Goal: Task Accomplishment & Management: Manage account settings

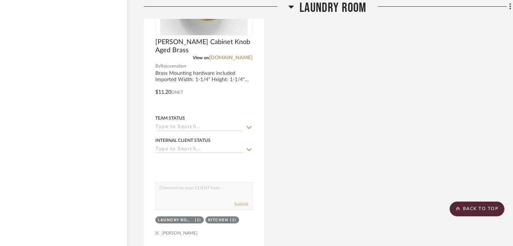
scroll to position [4074, 12]
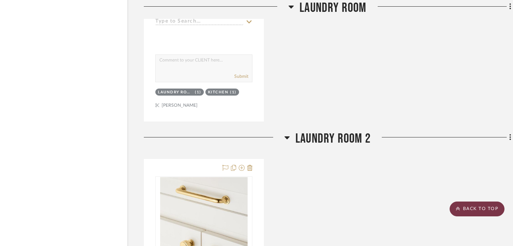
click at [486, 212] on scroll-to-top-button "BACK TO TOP" at bounding box center [477, 209] width 55 height 15
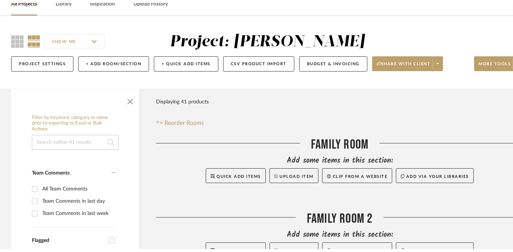
scroll to position [0, 0]
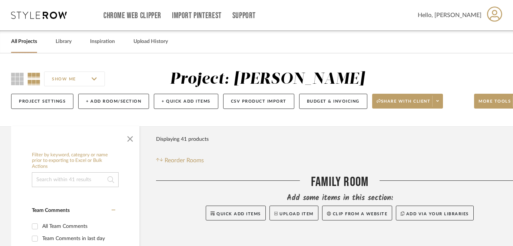
click at [20, 41] on link "All Projects" at bounding box center [24, 42] width 26 height 10
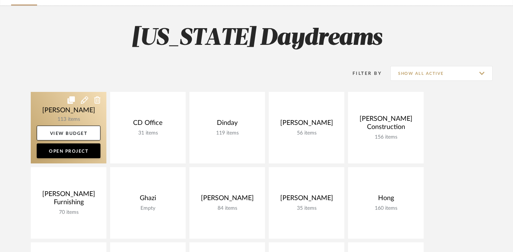
scroll to position [49, 0]
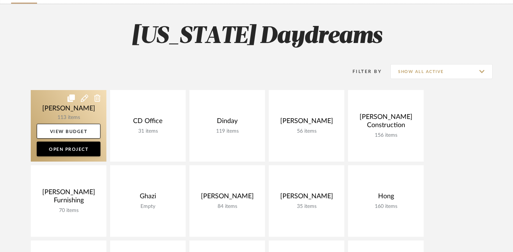
click at [60, 106] on link at bounding box center [69, 126] width 76 height 72
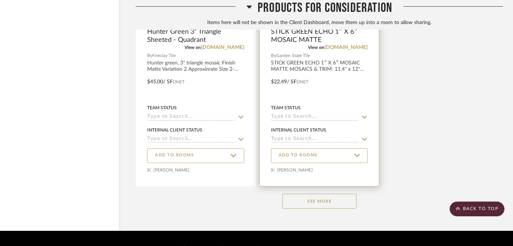
scroll to position [6170, 20]
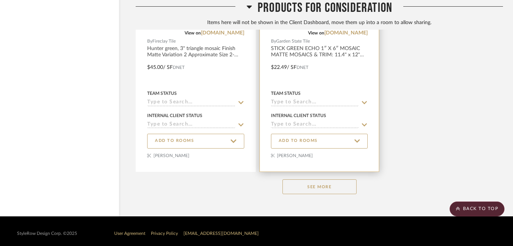
drag, startPoint x: 322, startPoint y: 183, endPoint x: 322, endPoint y: 175, distance: 7.4
click at [322, 183] on button "See More" at bounding box center [319, 186] width 74 height 15
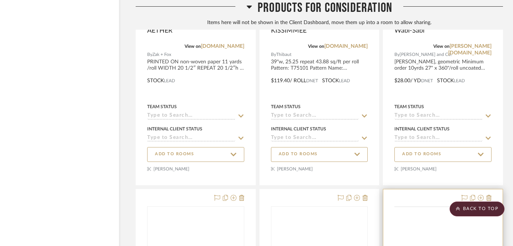
scroll to position [7106, 20]
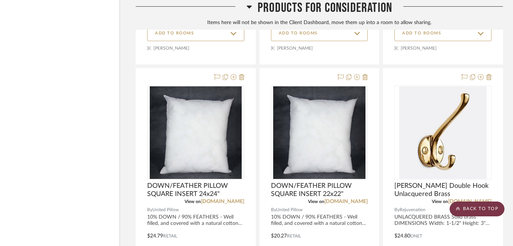
click at [484, 210] on scroll-to-top-button "BACK TO TOP" at bounding box center [477, 209] width 55 height 15
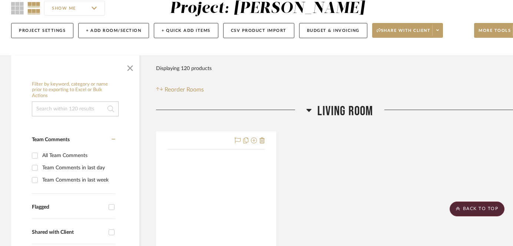
scroll to position [0, 0]
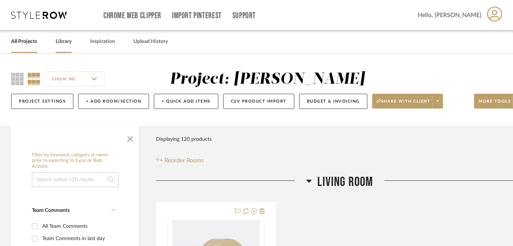
click at [60, 41] on link "Library" at bounding box center [64, 42] width 16 height 10
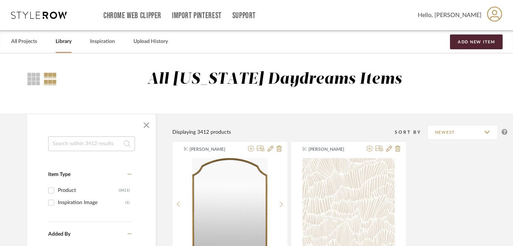
click at [65, 145] on input at bounding box center [91, 143] width 87 height 15
type input "rack"
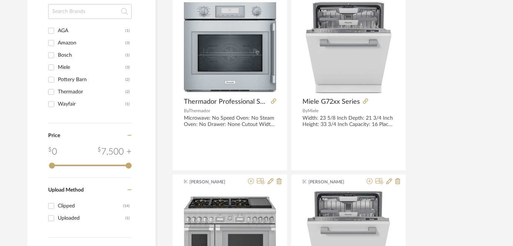
scroll to position [342, 0]
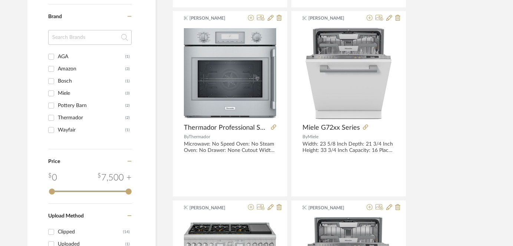
click at [50, 68] on input "Amazon (3)" at bounding box center [51, 69] width 12 height 12
checkbox input "true"
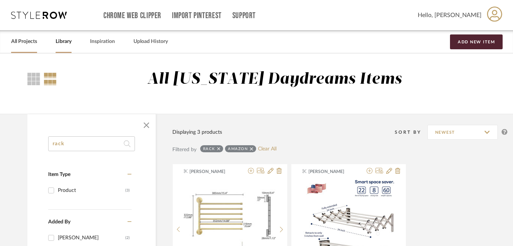
click at [30, 42] on link "All Projects" at bounding box center [24, 42] width 26 height 10
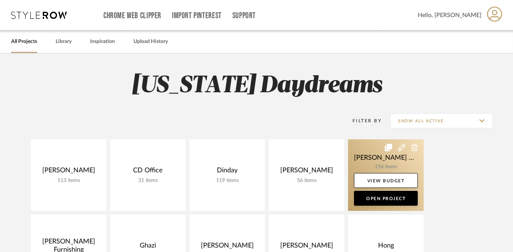
click at [372, 153] on link at bounding box center [386, 175] width 76 height 72
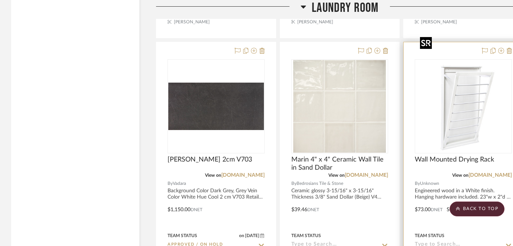
scroll to position [8422, 0]
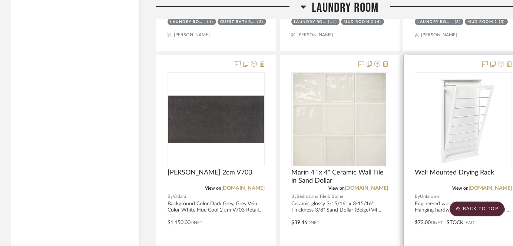
click at [500, 61] on icon at bounding box center [501, 64] width 6 height 6
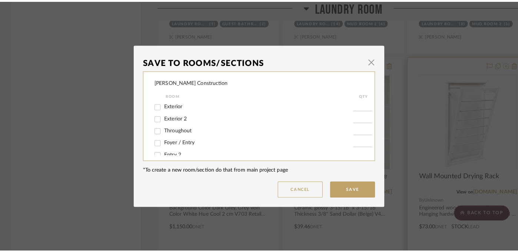
scroll to position [0, 0]
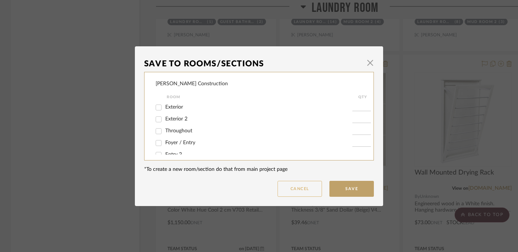
click at [304, 187] on button "Cancel" at bounding box center [300, 189] width 44 height 16
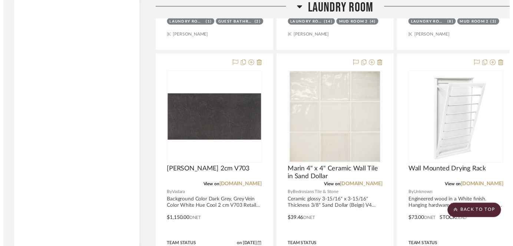
scroll to position [8422, 0]
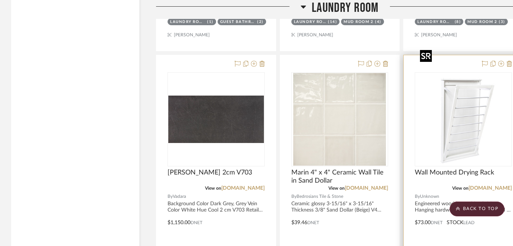
click at [457, 98] on img "0" at bounding box center [463, 119] width 93 height 93
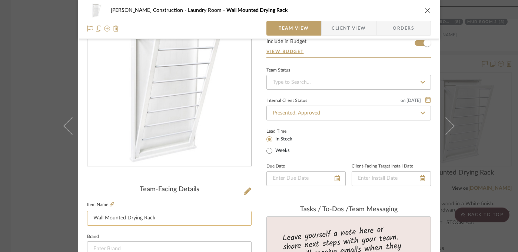
scroll to position [82, 0]
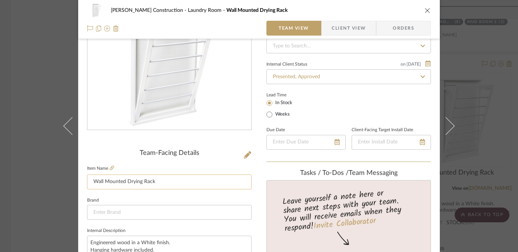
click at [141, 186] on input "Wall Mounted Drying Rack" at bounding box center [169, 182] width 165 height 15
click at [470, 165] on div "[PERSON_NAME] Construction Laundry Room Wall Mounted Drying Rack Team View Clie…" at bounding box center [259, 126] width 518 height 252
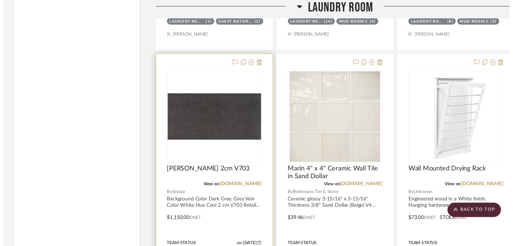
scroll to position [8422, 0]
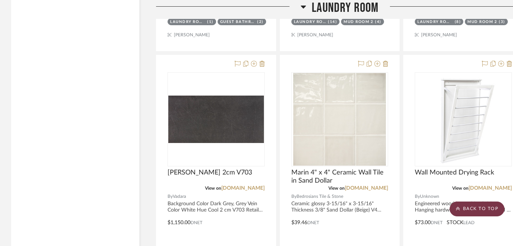
click at [481, 214] on scroll-to-top-button "BACK TO TOP" at bounding box center [477, 209] width 55 height 15
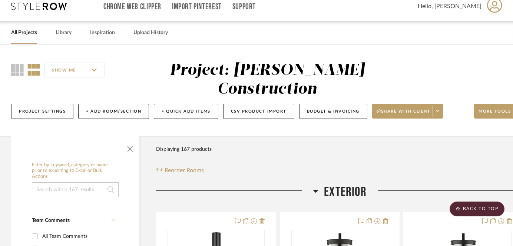
scroll to position [0, 0]
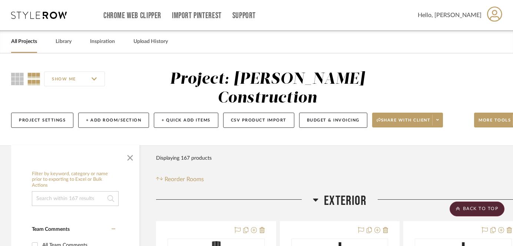
click at [26, 40] on link "All Projects" at bounding box center [24, 42] width 26 height 10
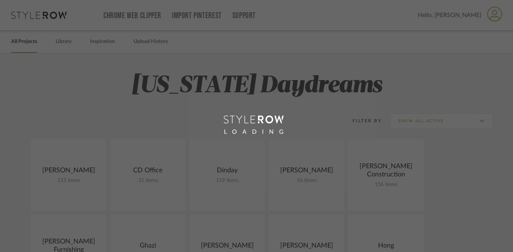
click at [69, 42] on div "LOADING" at bounding box center [256, 126] width 513 height 252
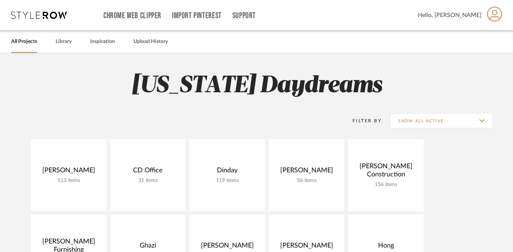
click at [66, 43] on link "Library" at bounding box center [64, 42] width 16 height 10
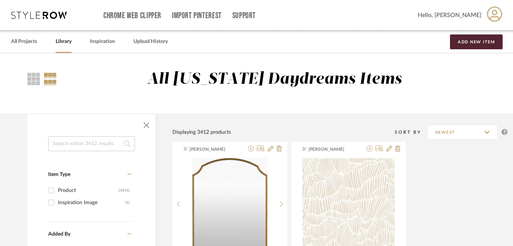
click at [64, 141] on input at bounding box center [91, 143] width 87 height 15
paste input "Wall Mounted Drying Rack"
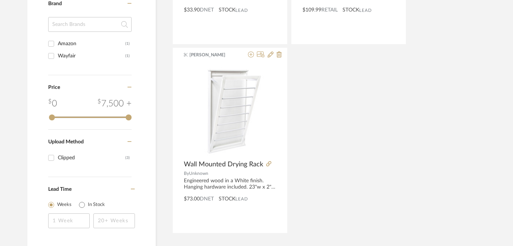
scroll to position [317, 0]
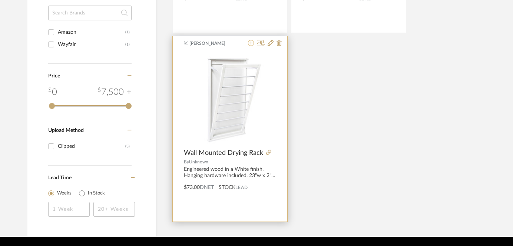
type input "Wall Mounted Drying Rack"
click at [250, 42] on icon at bounding box center [251, 43] width 6 height 6
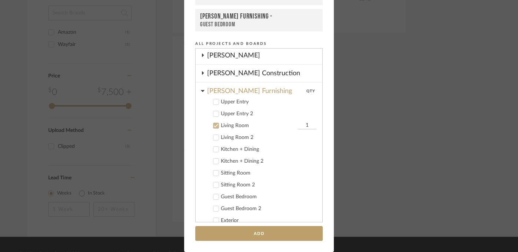
scroll to position [54, 0]
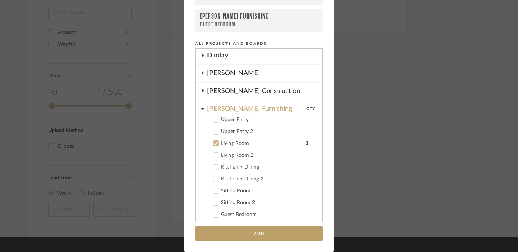
drag, startPoint x: 214, startPoint y: 145, endPoint x: 209, endPoint y: 140, distance: 6.3
click at [214, 145] on icon at bounding box center [216, 143] width 5 height 5
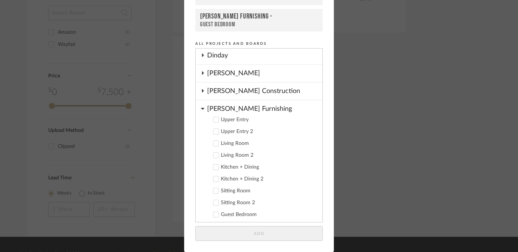
click at [201, 109] on icon at bounding box center [202, 109] width 3 height 2
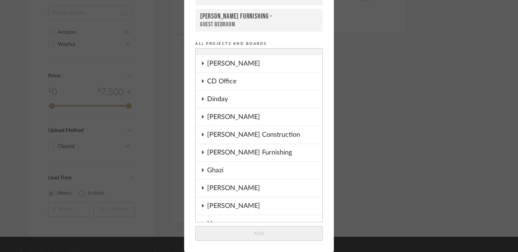
scroll to position [0, 0]
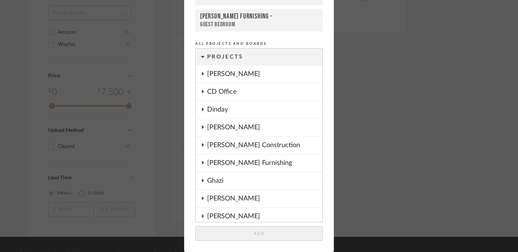
click at [200, 73] on icon at bounding box center [203, 74] width 6 height 4
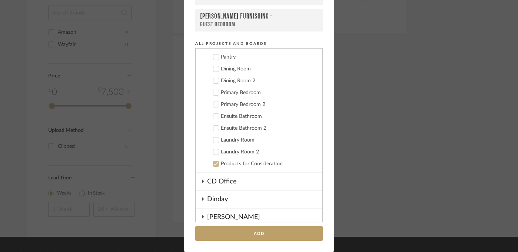
click at [214, 153] on icon at bounding box center [216, 151] width 5 height 5
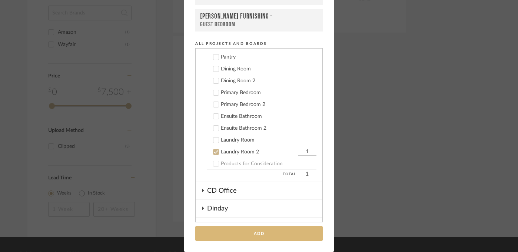
click at [265, 236] on button "Add" at bounding box center [259, 233] width 128 height 15
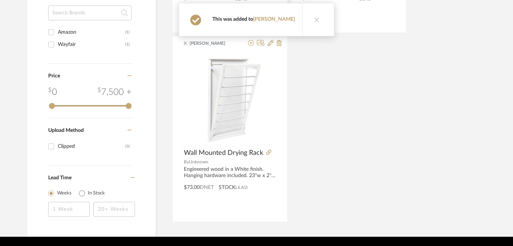
click at [314, 20] on icon at bounding box center [316, 19] width 5 height 5
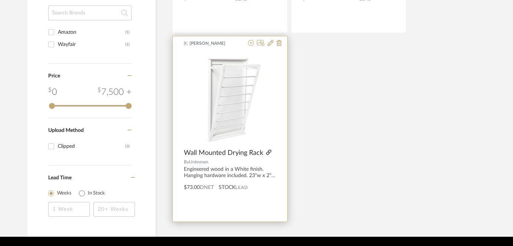
click at [267, 153] on icon at bounding box center [268, 152] width 5 height 5
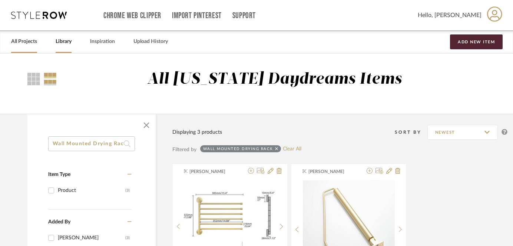
click at [29, 40] on link "All Projects" at bounding box center [24, 42] width 26 height 10
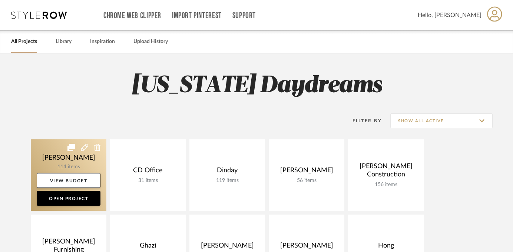
click at [68, 158] on link at bounding box center [69, 175] width 76 height 72
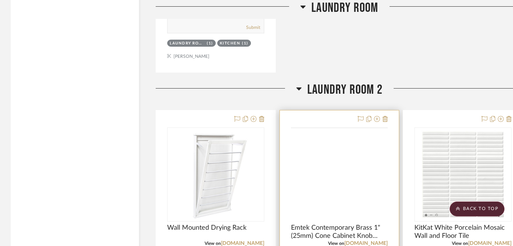
scroll to position [4774, 0]
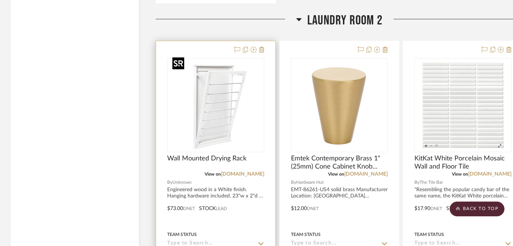
click at [218, 82] on img "0" at bounding box center [215, 105] width 93 height 93
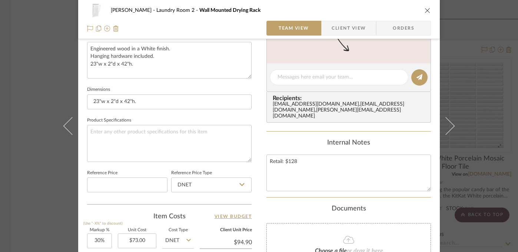
scroll to position [340, 0]
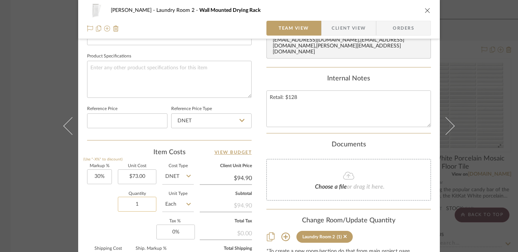
click at [139, 203] on input "1" at bounding box center [137, 204] width 39 height 15
type input "2"
click at [103, 225] on div "Markup % (Use "-X%" to discount) 30% Unit Cost $73.00 Cost Type DNET Client Uni…" at bounding box center [169, 218] width 165 height 108
click at [30, 202] on div "[PERSON_NAME] Laundry Room 2 Wall Mounted Drying Rack Team View Client View Ord…" at bounding box center [259, 126] width 518 height 252
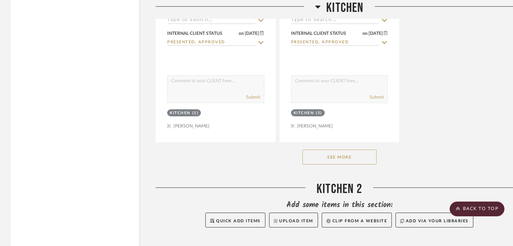
scroll to position [1478, 0]
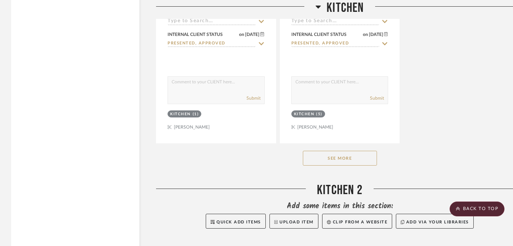
click at [327, 161] on button "See More" at bounding box center [340, 158] width 74 height 15
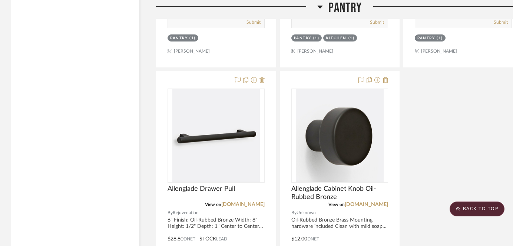
scroll to position [2386, 0]
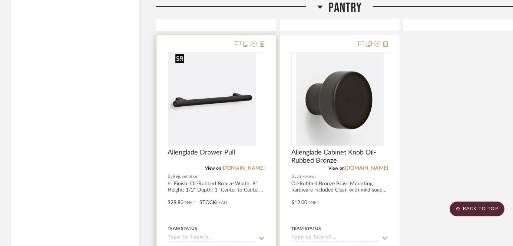
click at [0, 0] on img at bounding box center [0, 0] width 0 height 0
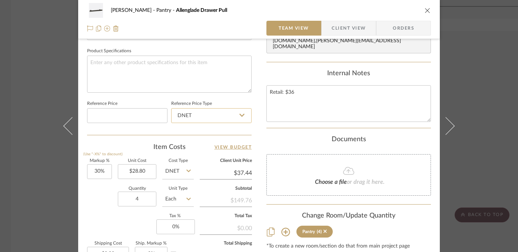
scroll to position [372, 0]
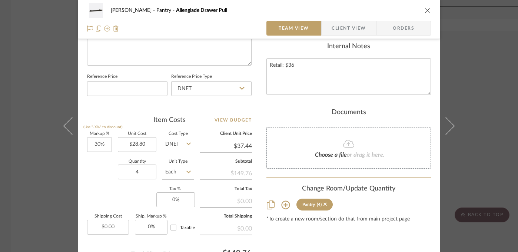
drag, startPoint x: 39, startPoint y: 180, endPoint x: 62, endPoint y: 178, distance: 23.9
click at [39, 180] on div "[PERSON_NAME] Pantry Allenglade Drawer Pull Team View Client View Orders Team-F…" at bounding box center [259, 126] width 518 height 252
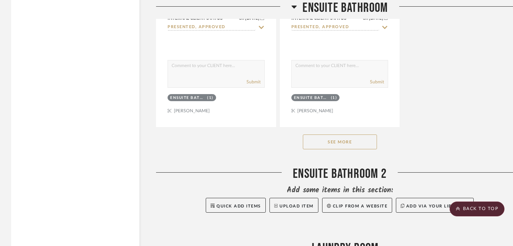
scroll to position [4590, 0]
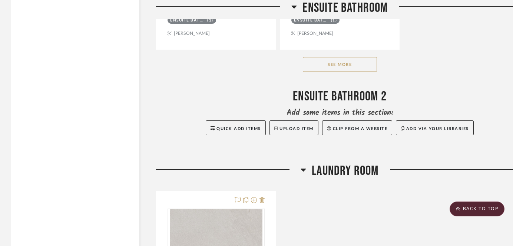
click at [324, 60] on button "See More" at bounding box center [340, 64] width 74 height 15
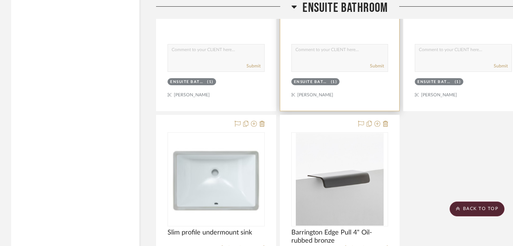
scroll to position [4568, 0]
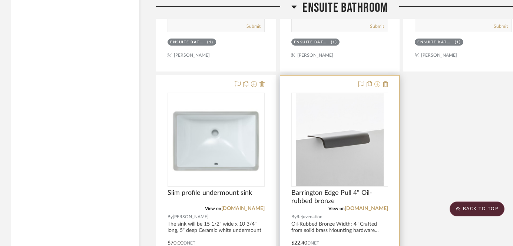
click at [378, 82] on icon at bounding box center [377, 84] width 6 height 6
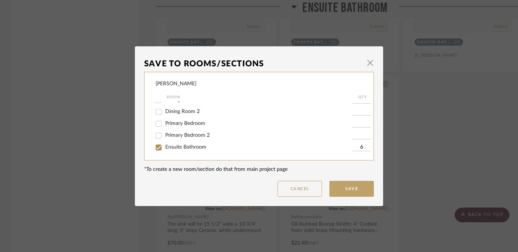
scroll to position [96, 0]
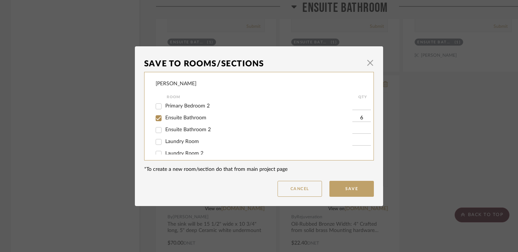
click at [181, 120] on span "Ensuite Bathroom" at bounding box center [185, 117] width 41 height 5
click at [165, 124] on input "Ensuite Bathroom" at bounding box center [159, 118] width 12 height 12
checkbox input "false"
click at [337, 190] on button "Save" at bounding box center [352, 189] width 44 height 16
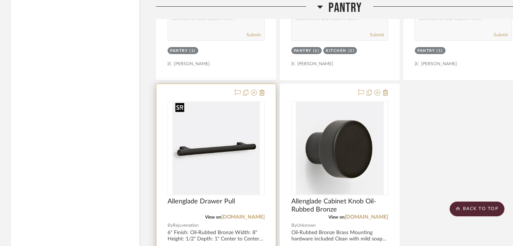
scroll to position [2337, 0]
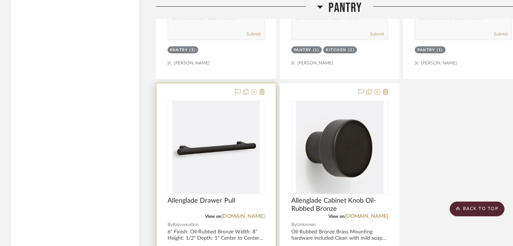
click at [255, 91] on icon at bounding box center [254, 92] width 6 height 6
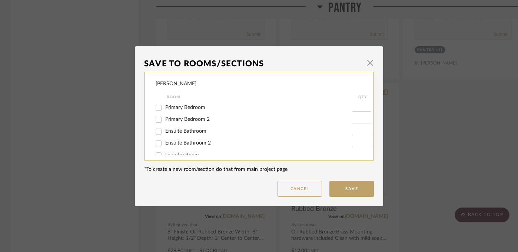
scroll to position [82, 0]
click at [172, 133] on span "Ensuite Bathroom" at bounding box center [185, 131] width 41 height 5
click at [165, 133] on input "Ensuite Bathroom" at bounding box center [159, 132] width 12 height 12
checkbox input "true"
type input "1"
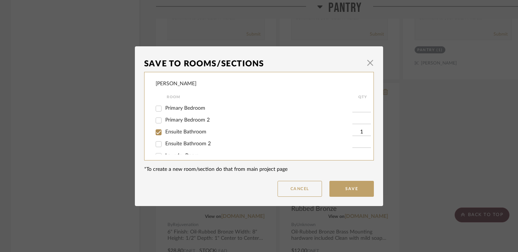
click at [346, 184] on button "Save" at bounding box center [352, 189] width 44 height 16
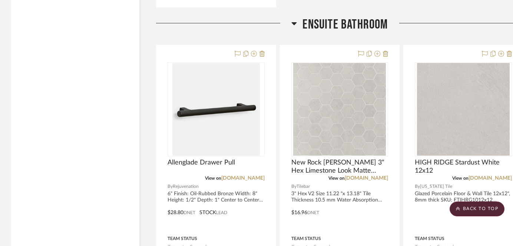
scroll to position [3625, 0]
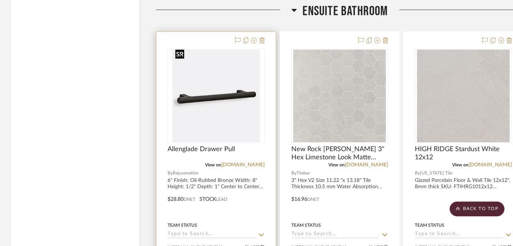
click at [0, 0] on img at bounding box center [0, 0] width 0 height 0
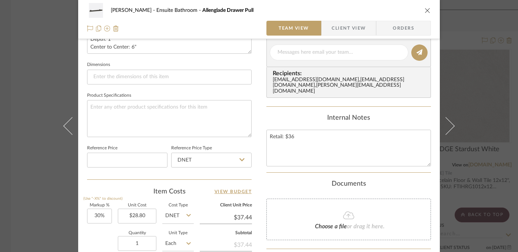
scroll to position [308, 0]
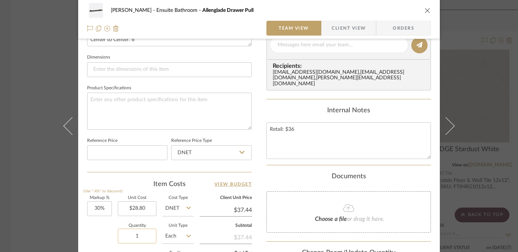
click at [136, 237] on input "1" at bounding box center [137, 236] width 39 height 15
type input "4"
click at [104, 230] on div "Quantity 4 Unit Type Each" at bounding box center [140, 237] width 107 height 26
click at [25, 212] on div "[PERSON_NAME] Ensuite Bathroom Allenglade Drawer Pull Team View Client View Ord…" at bounding box center [259, 126] width 518 height 252
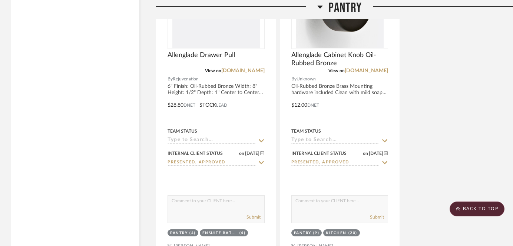
scroll to position [2299, 0]
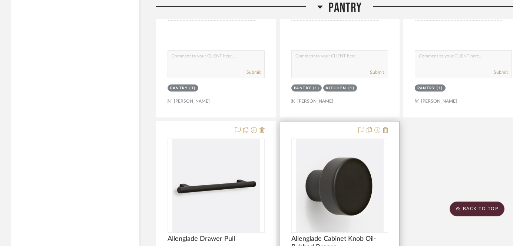
click at [379, 130] on icon at bounding box center [377, 130] width 6 height 6
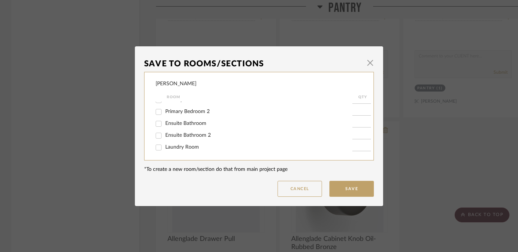
scroll to position [92, 0]
click at [173, 128] on div "Ensuite Bathroom" at bounding box center [254, 122] width 197 height 12
click at [181, 124] on span "Ensuite Bathroom" at bounding box center [185, 121] width 41 height 5
click at [165, 125] on input "Ensuite Bathroom" at bounding box center [159, 122] width 12 height 12
checkbox input "true"
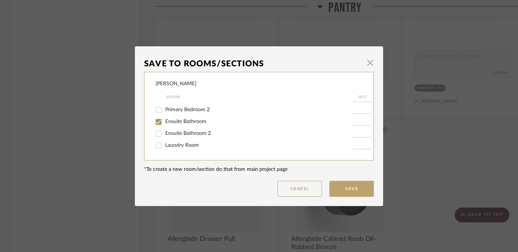
type input "1"
click at [354, 192] on button "Save" at bounding box center [352, 189] width 44 height 16
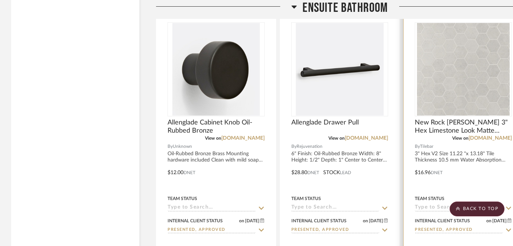
scroll to position [3643, 0]
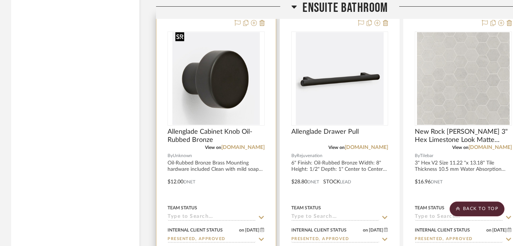
click at [0, 0] on img at bounding box center [0, 0] width 0 height 0
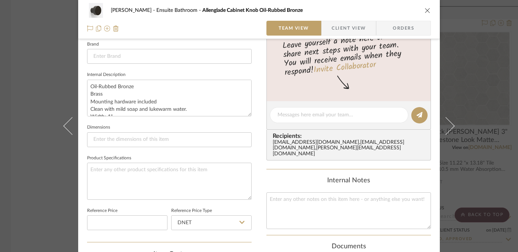
scroll to position [304, 0]
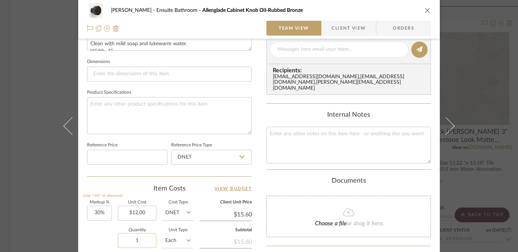
click at [134, 241] on input "1" at bounding box center [137, 240] width 39 height 15
type input "2"
click at [109, 238] on div "Quantity 2 Unit Type Each" at bounding box center [140, 241] width 107 height 26
click at [36, 202] on div "[PERSON_NAME] Ensuite Bathroom Allenglade Cabinet Knob Oil-Rubbed Bronze Team V…" at bounding box center [259, 126] width 518 height 252
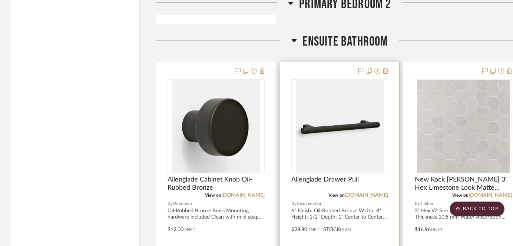
scroll to position [3595, 0]
click at [325, 120] on img "0" at bounding box center [339, 126] width 87 height 93
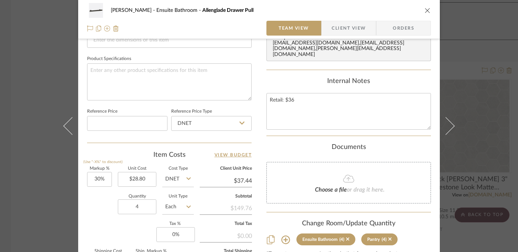
scroll to position [368, 0]
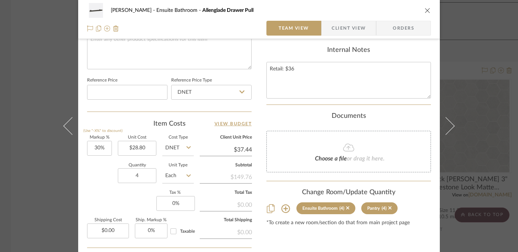
click at [33, 194] on div "[PERSON_NAME] Ensuite Bathroom Allenglade Drawer Pull Team View Client View Ord…" at bounding box center [259, 126] width 518 height 252
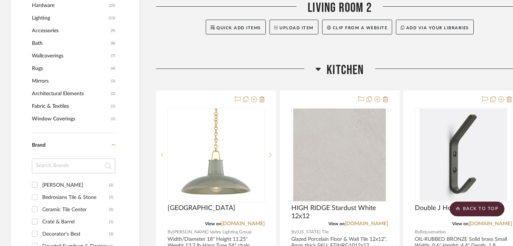
scroll to position [549, 21]
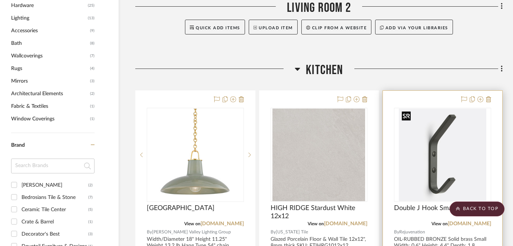
click at [437, 155] on img "0" at bounding box center [442, 155] width 87 height 93
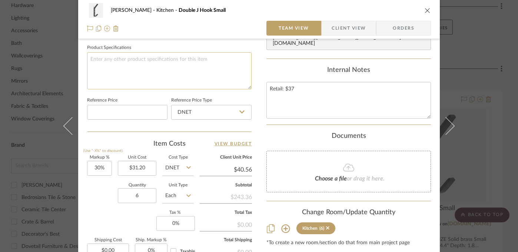
scroll to position [355, 0]
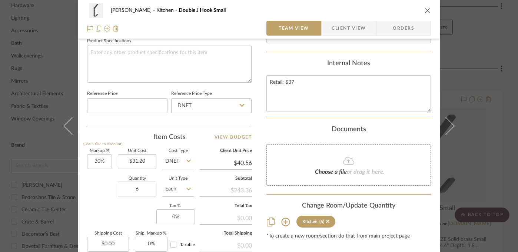
click at [36, 204] on div "[PERSON_NAME] Kitchen Double J Hook Small Team View Client View Orders Team-Fac…" at bounding box center [259, 126] width 518 height 252
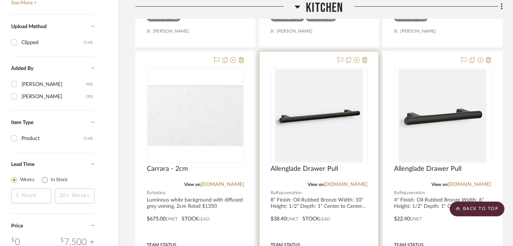
scroll to position [996, 21]
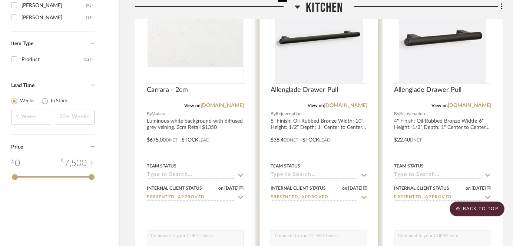
click at [326, 51] on img "0" at bounding box center [318, 36] width 87 height 93
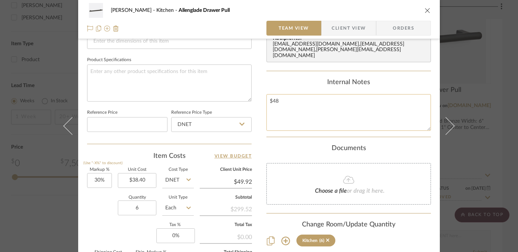
scroll to position [359, 0]
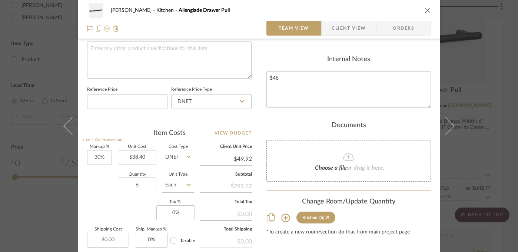
click at [498, 148] on div "[PERSON_NAME] Kitchen Allenglade Drawer Pull Team View Client View Orders Team-…" at bounding box center [259, 126] width 518 height 252
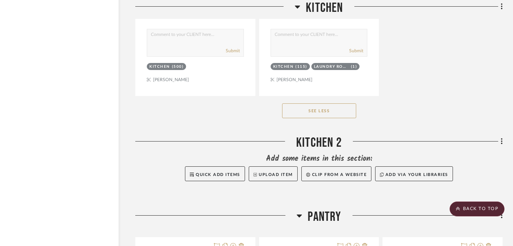
scroll to position [1881, 21]
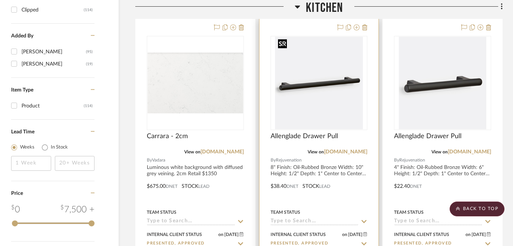
click at [325, 97] on img "0" at bounding box center [318, 83] width 87 height 93
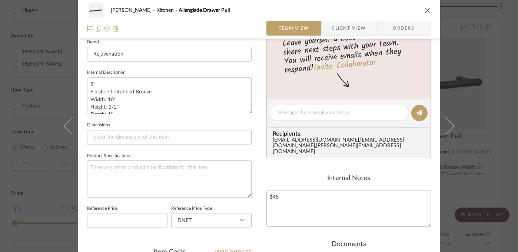
scroll to position [311, 0]
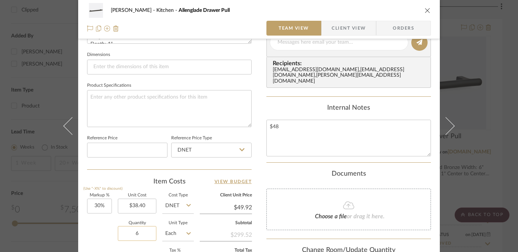
click at [137, 233] on input "6" at bounding box center [137, 233] width 39 height 15
type input "9"
click at [87, 228] on div "Quantity 9 Unit Type Each" at bounding box center [140, 234] width 107 height 26
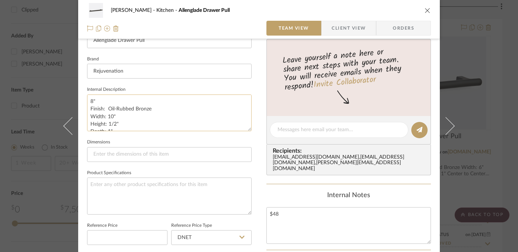
scroll to position [15, 0]
click at [180, 116] on textarea "8" Finish: Oil-Rubbed Bronze Width: 10" Height: 1/2" Depth: 1" Center to Center…" at bounding box center [169, 113] width 165 height 37
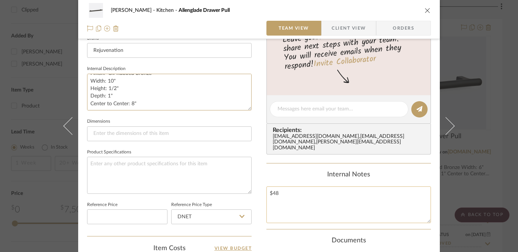
scroll to position [246, 0]
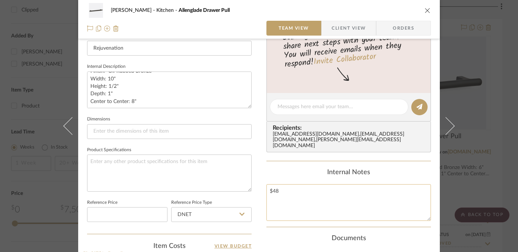
click at [307, 203] on textarea "$48" at bounding box center [349, 202] width 165 height 37
type textarea "$48 6 for kitchen 3 for mudroom"
click at [287, 175] on div "Internal Notes" at bounding box center [349, 173] width 165 height 8
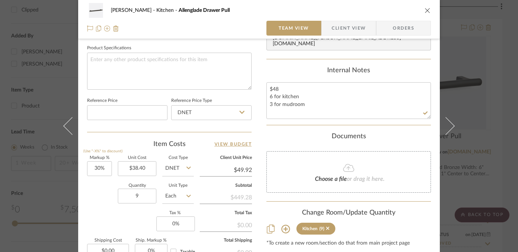
scroll to position [391, 0]
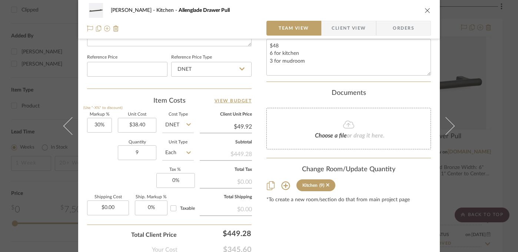
click at [489, 166] on div "[PERSON_NAME] Kitchen Allenglade Drawer Pull Team View Client View Orders Team-…" at bounding box center [259, 126] width 518 height 252
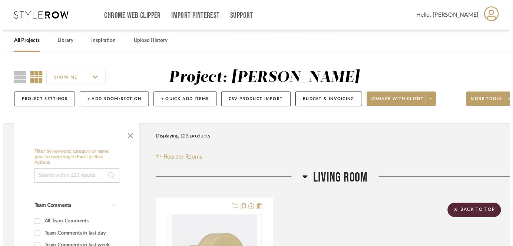
scroll to position [949, 21]
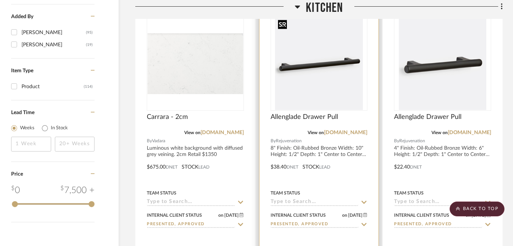
click at [318, 67] on img "0" at bounding box center [318, 63] width 87 height 93
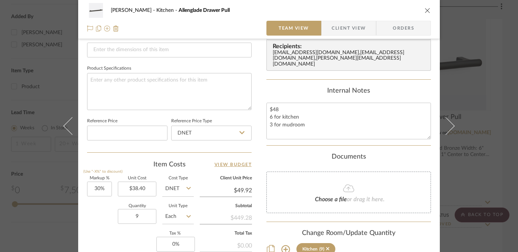
scroll to position [381, 0]
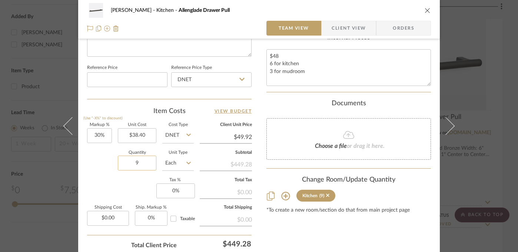
click at [135, 163] on input "9" at bounding box center [137, 163] width 39 height 15
type input "12"
click at [302, 71] on textarea "$48 6 for kitchen 3 for mudroom" at bounding box center [349, 67] width 165 height 37
drag, startPoint x: 303, startPoint y: 72, endPoint x: 267, endPoint y: 71, distance: 35.6
click at [267, 71] on textarea "$48 6 for kitchen 3 for mudroom" at bounding box center [349, 67] width 165 height 37
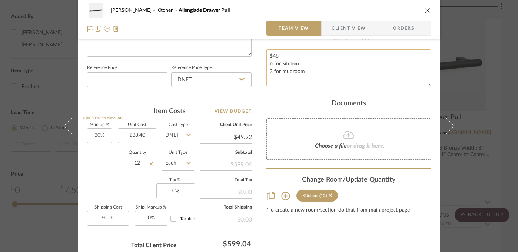
click at [313, 73] on textarea "$48 6 for kitchen 3 for mudroom" at bounding box center [349, 67] width 165 height 37
paste textarea "3 for mudroom"
click at [290, 78] on textarea "$48 6 for kitchen 3 for mudroom 3 for mudroom" at bounding box center [349, 67] width 165 height 37
click at [291, 78] on textarea "$48 6 for kitchen 3 for mudroom 3 for mudroom" at bounding box center [349, 67] width 165 height 37
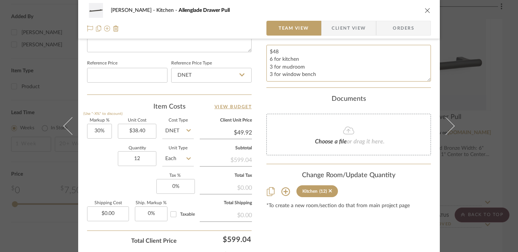
type textarea "$48 6 for kitchen 3 for mudroom 3 for window bench"
click at [486, 94] on div "[PERSON_NAME] Kitchen Allenglade Drawer Pull Team View Client View Orders Team-…" at bounding box center [259, 126] width 518 height 252
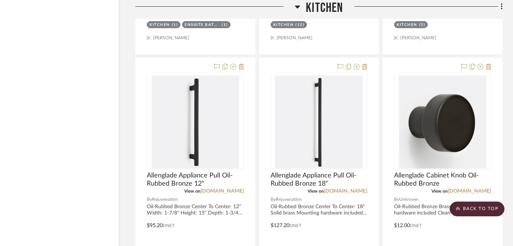
scroll to position [1240, 21]
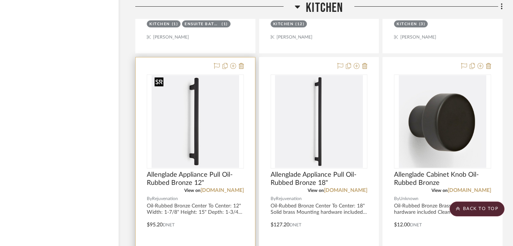
click at [0, 0] on img at bounding box center [0, 0] width 0 height 0
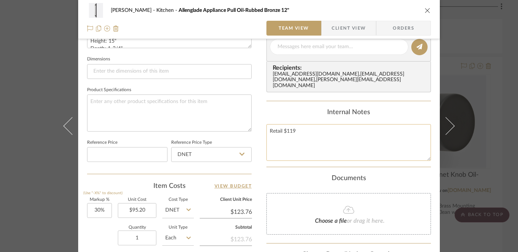
scroll to position [320, 0]
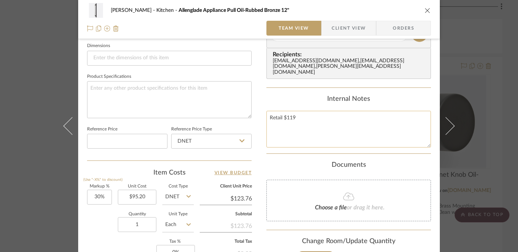
click at [302, 121] on textarea "Retail $119" at bounding box center [349, 129] width 165 height 37
type textarea "Retail $119 1 kitchen 3 mudroom 1 adult mudroom"
click at [262, 153] on div "[PERSON_NAME] Kitchen Allenglade Appliance Pull Oil-Rubbed Bronze 12" Team View…" at bounding box center [259, 28] width 362 height 685
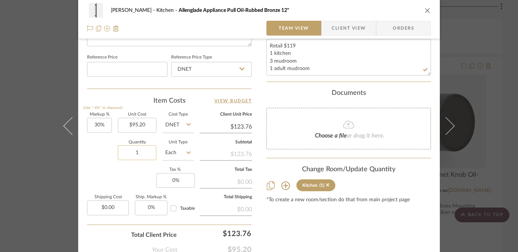
click at [135, 153] on input "1" at bounding box center [137, 152] width 39 height 15
type input "5"
click at [100, 165] on div "Quantity 5 Unit Type Each" at bounding box center [140, 153] width 107 height 26
click at [34, 169] on div "[PERSON_NAME] Kitchen Allenglade Appliance Pull Oil-Rubbed Bronze 12" Team View…" at bounding box center [259, 126] width 518 height 252
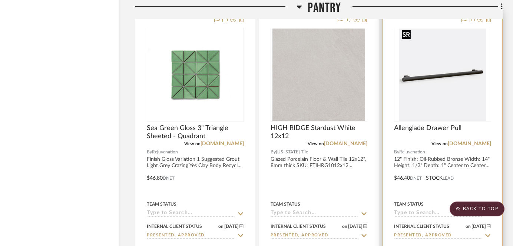
click at [0, 0] on img at bounding box center [0, 0] width 0 height 0
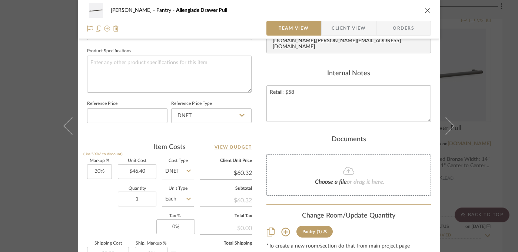
scroll to position [367, 0]
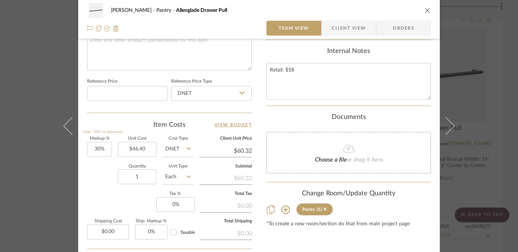
click at [50, 179] on div "[PERSON_NAME] Pantry Allenglade Drawer Pull Team View Client View Orders Team-F…" at bounding box center [259, 126] width 518 height 252
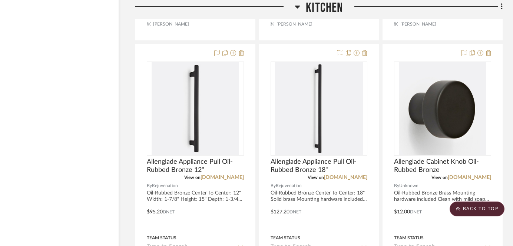
scroll to position [1252, 21]
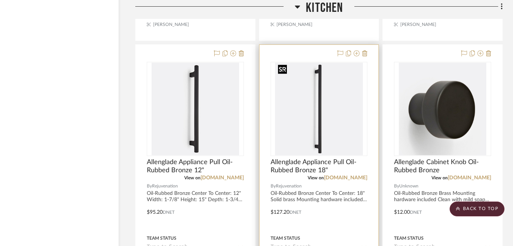
click at [316, 103] on img "0" at bounding box center [318, 109] width 87 height 93
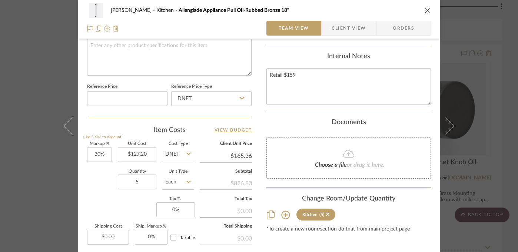
scroll to position [365, 0]
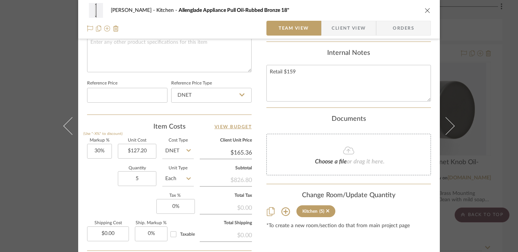
click at [33, 191] on div "[PERSON_NAME] Kitchen Allenglade Appliance Pull Oil-Rubbed Bronze 18" Team View…" at bounding box center [259, 126] width 518 height 252
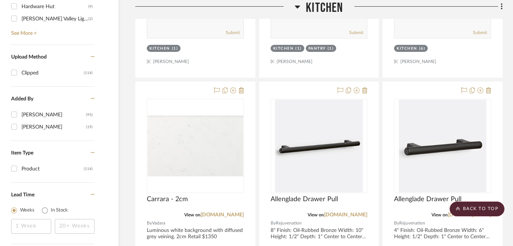
scroll to position [907, 21]
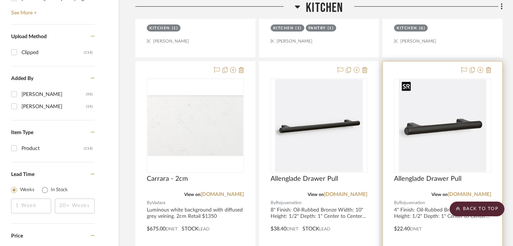
click at [452, 112] on img "0" at bounding box center [442, 125] width 87 height 93
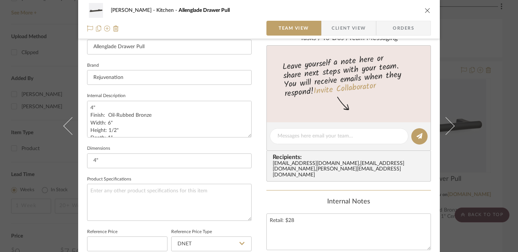
scroll to position [324, 0]
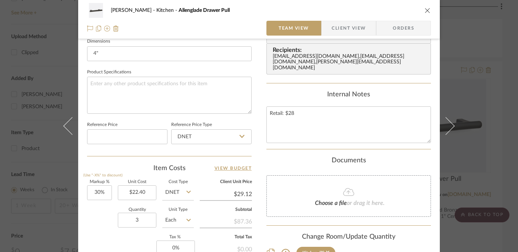
click at [42, 214] on div "[PERSON_NAME] Kitchen Allenglade Drawer Pull Team View Client View Orders Team-…" at bounding box center [259, 126] width 518 height 252
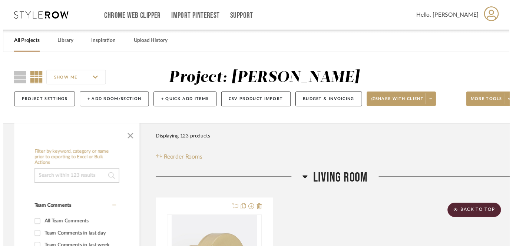
scroll to position [907, 21]
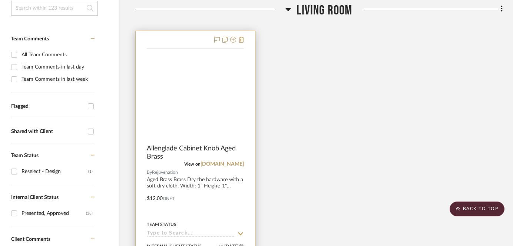
click at [0, 0] on img at bounding box center [0, 0] width 0 height 0
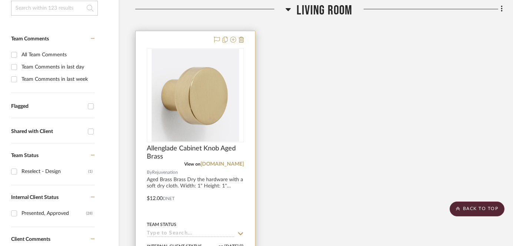
click at [200, 106] on img "0" at bounding box center [195, 95] width 87 height 93
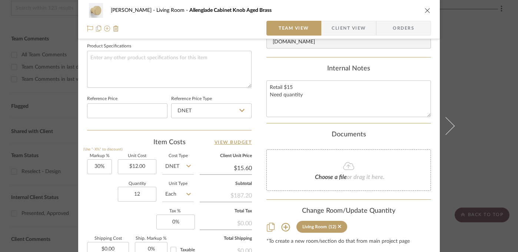
scroll to position [367, 0]
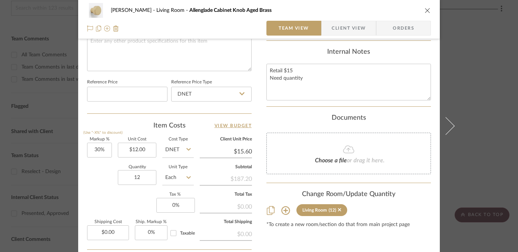
click at [477, 149] on div "[PERSON_NAME] Living Room Allenglade Cabinet Knob Aged Brass Team View Client V…" at bounding box center [259, 126] width 518 height 252
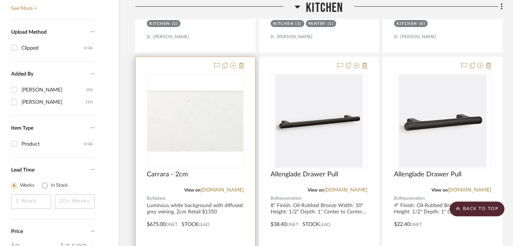
scroll to position [894, 21]
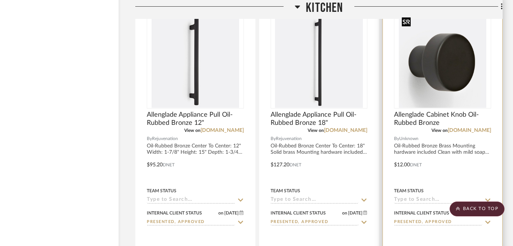
click at [0, 0] on img at bounding box center [0, 0] width 0 height 0
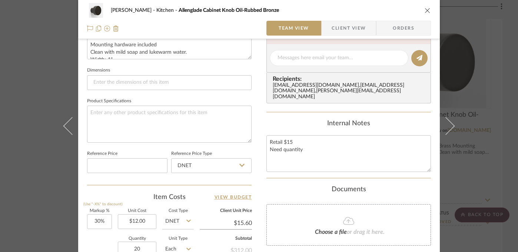
scroll to position [332, 0]
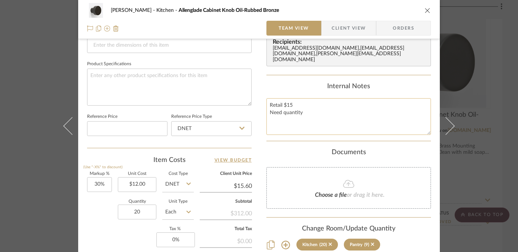
click at [285, 119] on textarea "Retail $15 Need quantity" at bounding box center [349, 116] width 165 height 37
type textarea "Retail $15 Need quantity 20 for kitchen"
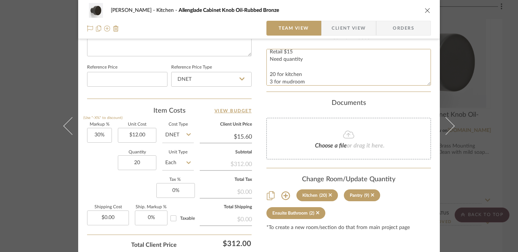
scroll to position [437, 0]
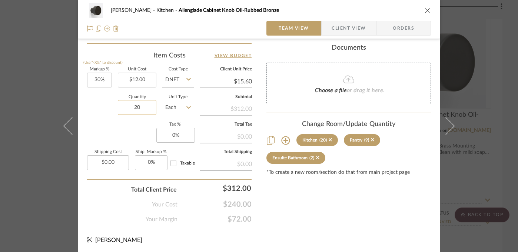
type textarea "Retail $15 Need quantity 20 for kitchen 3 for mudroom"
click at [141, 108] on input "20" at bounding box center [137, 107] width 39 height 15
type input "23"
click at [100, 130] on div "Markup % (Use "-X%" to discount) 30% Unit Cost $12.00 Cost Type DNET Client Uni…" at bounding box center [169, 121] width 165 height 108
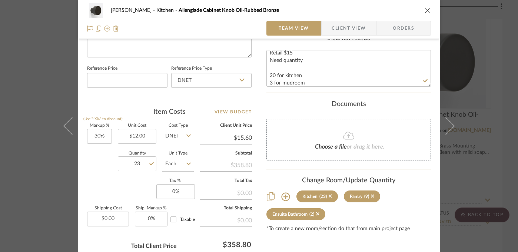
scroll to position [342, 0]
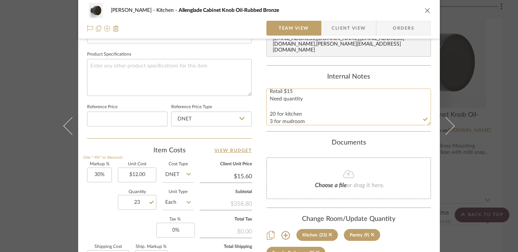
click at [307, 119] on textarea "Retail $15 Need quantity 20 for kitchen 3 for mudroom" at bounding box center [349, 107] width 165 height 37
type textarea "Retail $15 Need quantity 20 for kitchen 3 for mudroom 1 adult mudroom"
click at [138, 202] on input "23" at bounding box center [137, 202] width 39 height 15
type input "24"
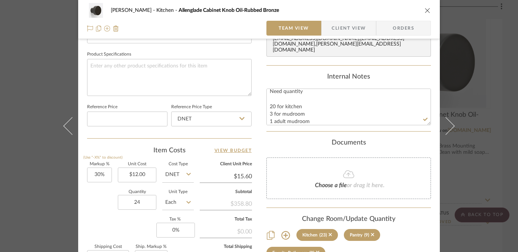
click at [103, 224] on div "Markup % (Use "-X%" to discount) 30% Unit Cost $12.00 Cost Type DNET Client Uni…" at bounding box center [169, 216] width 165 height 108
click at [44, 192] on div "[PERSON_NAME] Kitchen Allenglade Cabinet Knob Oil-Rubbed Bronze Team View Clien…" at bounding box center [259, 126] width 518 height 252
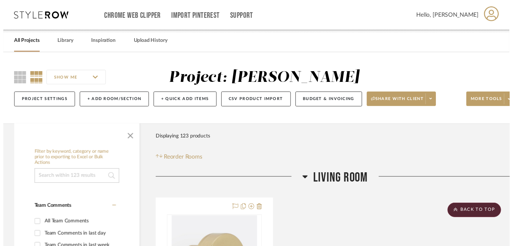
scroll to position [1300, 21]
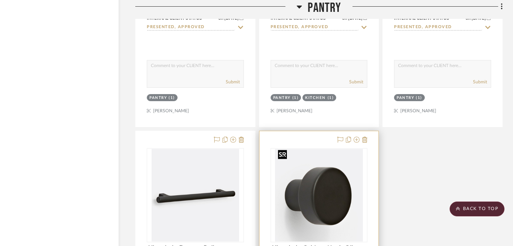
click at [320, 194] on img "0" at bounding box center [318, 195] width 87 height 93
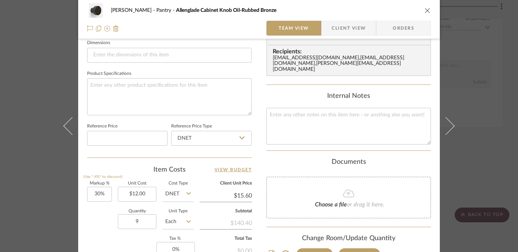
scroll to position [323, 0]
click at [45, 189] on div "[PERSON_NAME] Pantry Allenglade Cabinet Knob Oil-Rubbed Bronze Team View Client…" at bounding box center [259, 126] width 518 height 252
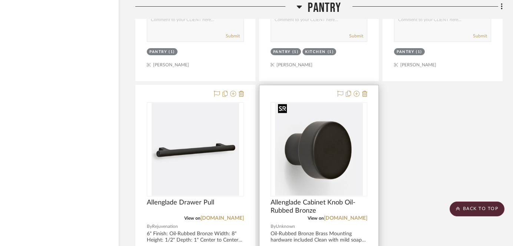
scroll to position [2364, 21]
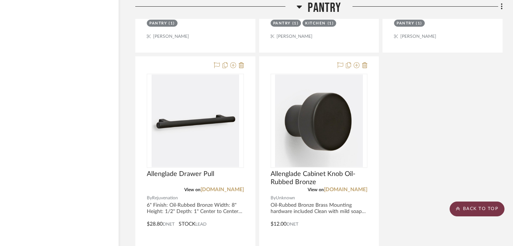
click at [469, 208] on scroll-to-top-button "BACK TO TOP" at bounding box center [477, 209] width 55 height 15
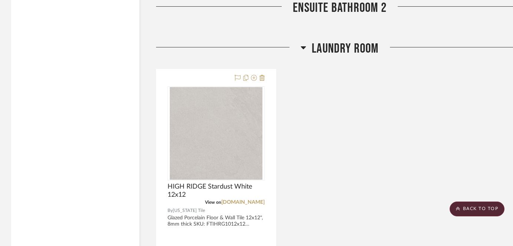
scroll to position [4977, 0]
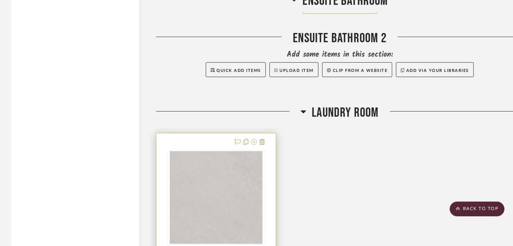
click at [251, 140] on icon at bounding box center [254, 142] width 6 height 6
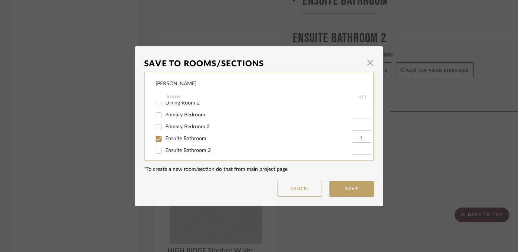
scroll to position [107, 0]
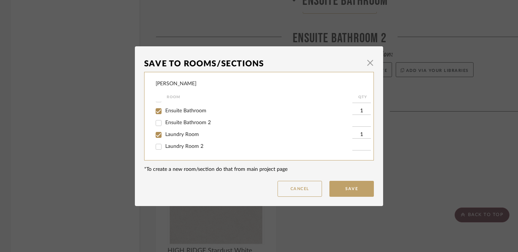
click at [170, 134] on span "Laundry Room" at bounding box center [182, 134] width 34 height 5
click at [165, 134] on input "Laundry Room" at bounding box center [159, 135] width 12 height 12
checkbox input "false"
click at [158, 146] on input "Laundry Room 2" at bounding box center [159, 147] width 12 height 12
checkbox input "true"
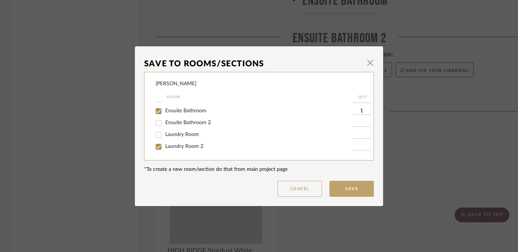
type input "1"
click at [357, 192] on button "Save" at bounding box center [352, 189] width 44 height 16
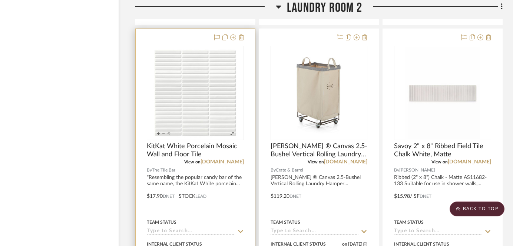
scroll to position [5483, 21]
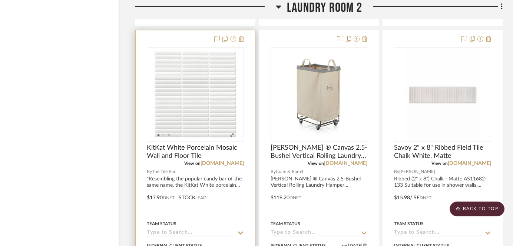
click at [232, 36] on icon at bounding box center [233, 39] width 6 height 6
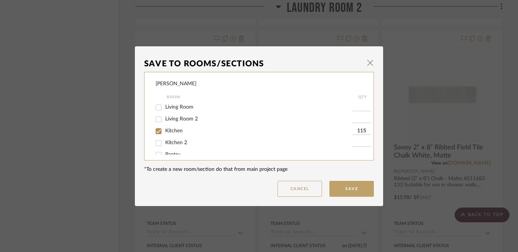
scroll to position [107, 0]
drag, startPoint x: 309, startPoint y: 190, endPoint x: 313, endPoint y: 189, distance: 4.0
click at [309, 190] on button "Cancel" at bounding box center [300, 189] width 44 height 16
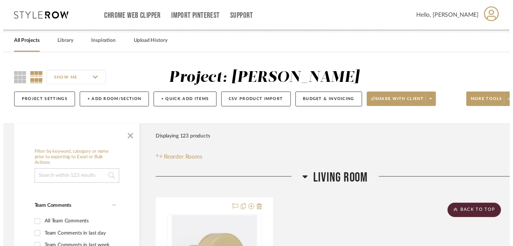
scroll to position [5483, 21]
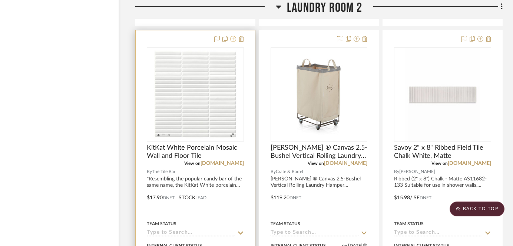
click at [232, 36] on icon at bounding box center [233, 39] width 6 height 6
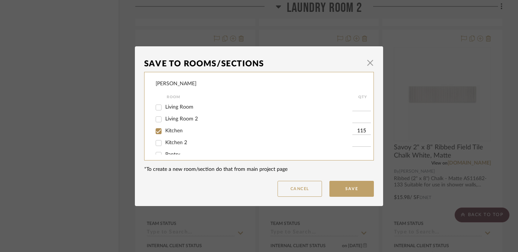
scroll to position [107, 0]
click at [157, 148] on input "Laundry Room 2" at bounding box center [159, 147] width 12 height 12
checkbox input "false"
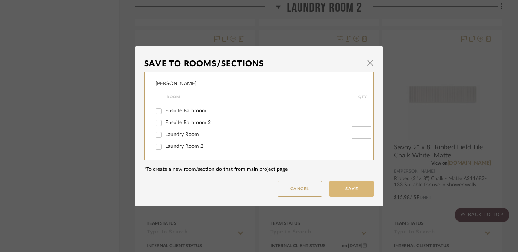
click at [354, 186] on button "Save" at bounding box center [352, 189] width 44 height 16
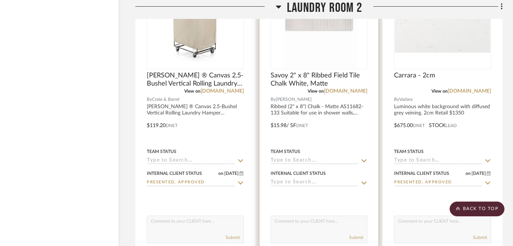
scroll to position [5591, 21]
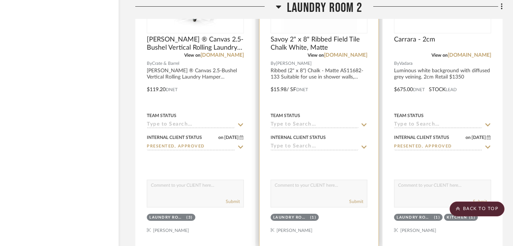
click at [296, 143] on input at bounding box center [315, 146] width 88 height 7
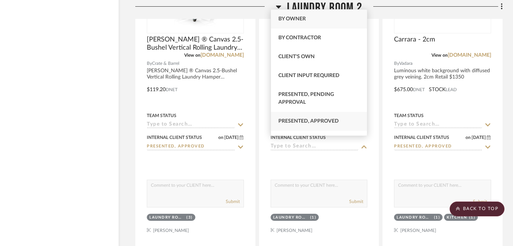
click at [296, 126] on div "Presented, Approved" at bounding box center [319, 121] width 96 height 19
type input "[DATE]"
type input "Presented, Approved"
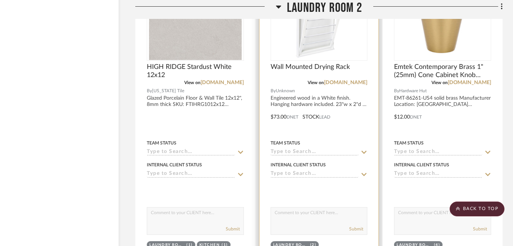
scroll to position [5254, 21]
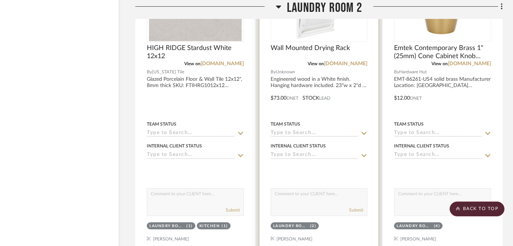
click at [286, 152] on input at bounding box center [315, 155] width 88 height 7
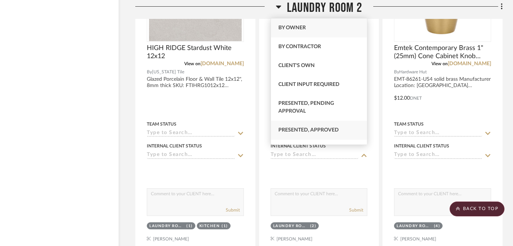
click at [291, 135] on div "Presented, Approved" at bounding box center [319, 130] width 96 height 19
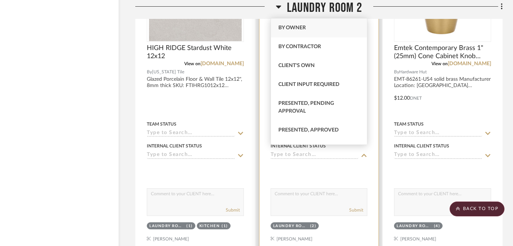
type input "[DATE]"
type input "Presented, Approved"
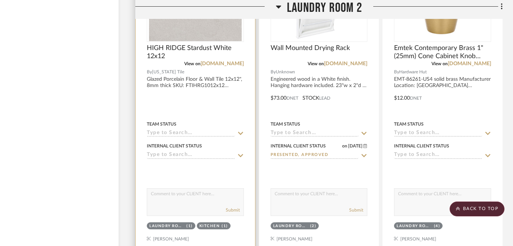
click at [185, 152] on input at bounding box center [191, 155] width 88 height 7
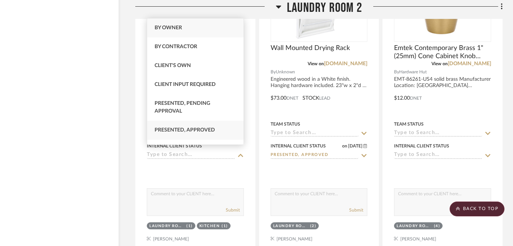
click at [188, 131] on span "Presented, Approved" at bounding box center [185, 130] width 60 height 5
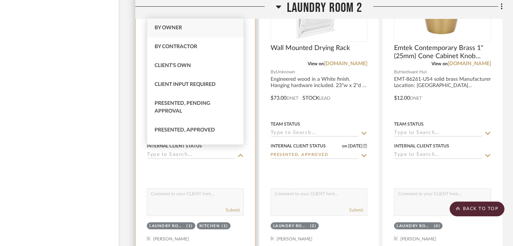
type input "[DATE]"
type input "Presented, Approved"
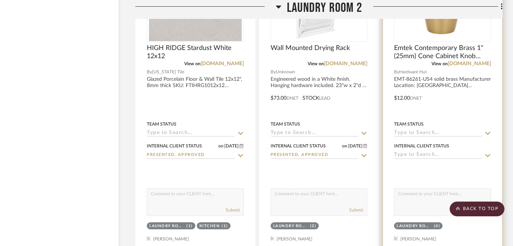
click at [433, 152] on input at bounding box center [438, 155] width 88 height 7
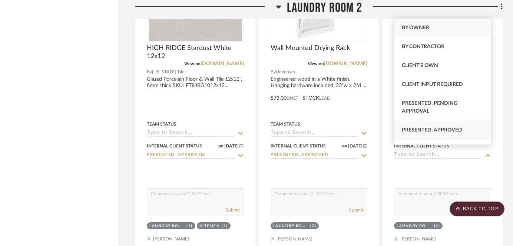
click at [429, 132] on span "Presented, Approved" at bounding box center [432, 130] width 60 height 5
type input "[DATE]"
type input "Presented, Approved"
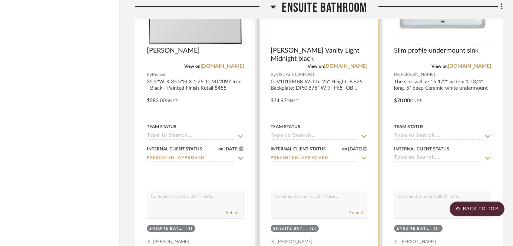
scroll to position [4727, 21]
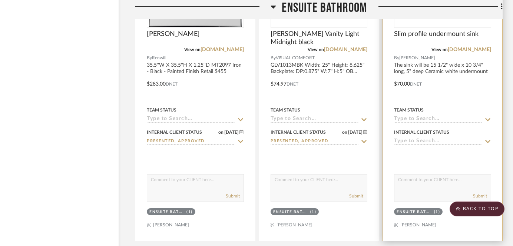
click at [413, 138] on input at bounding box center [438, 141] width 88 height 7
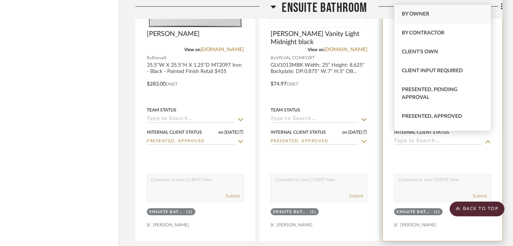
click at [407, 115] on span "Presented, Approved" at bounding box center [432, 116] width 60 height 5
type input "[DATE]"
type input "Presented, Approved"
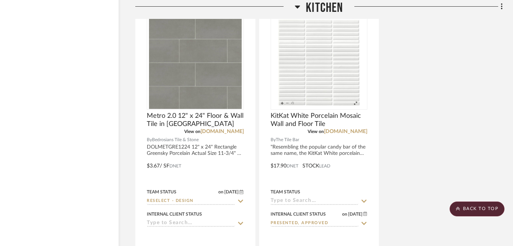
scroll to position [1593, 21]
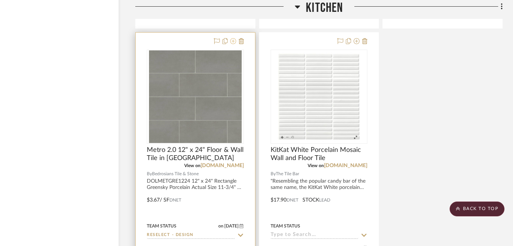
click at [232, 39] on icon at bounding box center [233, 41] width 6 height 6
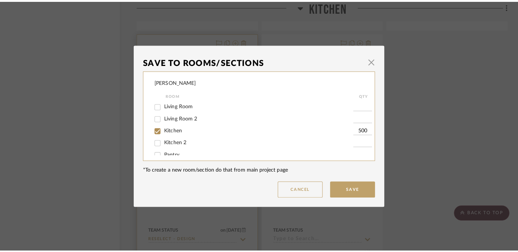
scroll to position [0, 0]
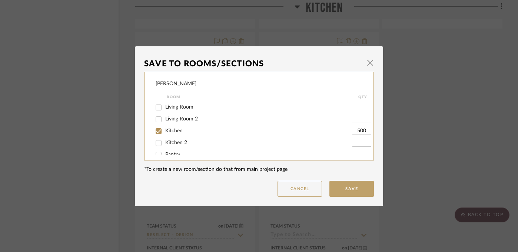
click at [174, 132] on span "Kitchen" at bounding box center [173, 130] width 17 height 5
click at [165, 132] on input "Kitchen" at bounding box center [159, 131] width 12 height 12
checkbox input "false"
click at [347, 182] on button "Save" at bounding box center [352, 189] width 44 height 16
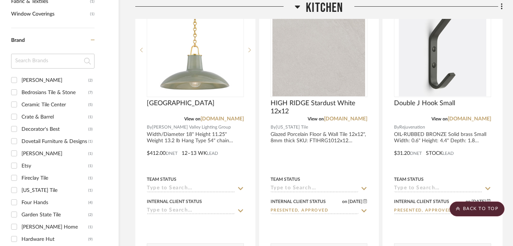
scroll to position [648, 21]
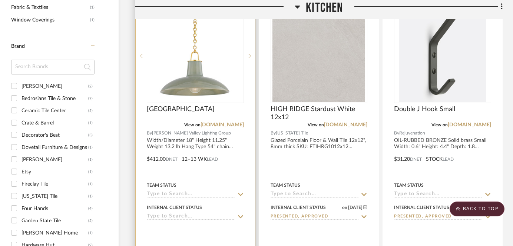
click at [173, 216] on input at bounding box center [191, 217] width 88 height 7
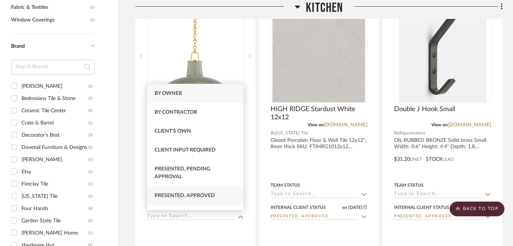
drag, startPoint x: 178, startPoint y: 195, endPoint x: 190, endPoint y: 195, distance: 12.6
click at [178, 195] on span "Presented, Approved" at bounding box center [185, 195] width 60 height 5
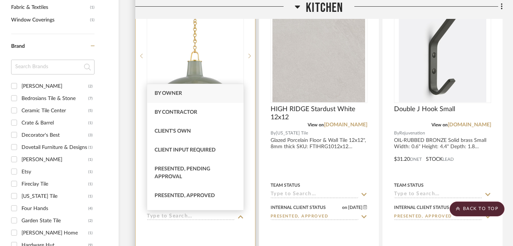
type input "[DATE]"
type input "Presented, Approved"
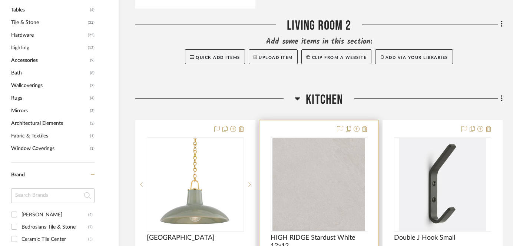
scroll to position [559, 21]
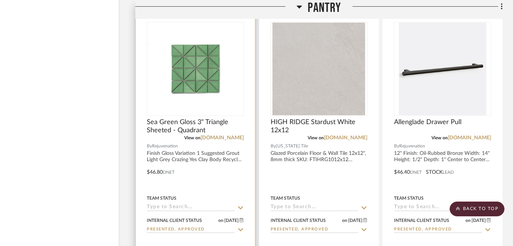
click at [186, 64] on img "0" at bounding box center [196, 69] width 96 height 54
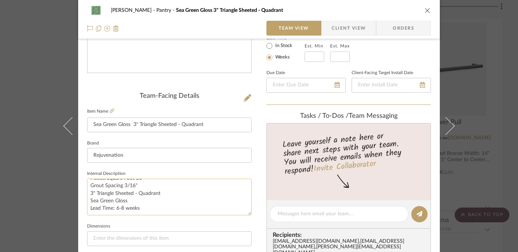
scroll to position [59, 0]
